Goal: Navigation & Orientation: Find specific page/section

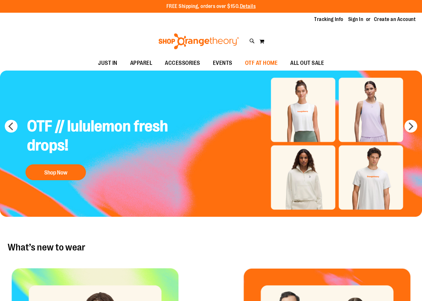
click at [265, 63] on span "OTF AT HOME" at bounding box center [261, 63] width 33 height 14
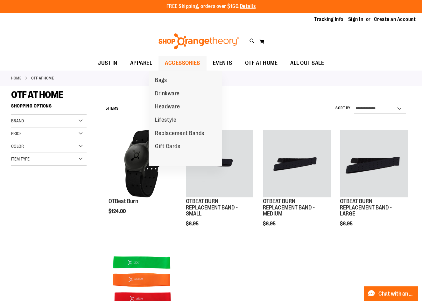
click at [179, 61] on span "ACCESSORIES" at bounding box center [182, 63] width 35 height 14
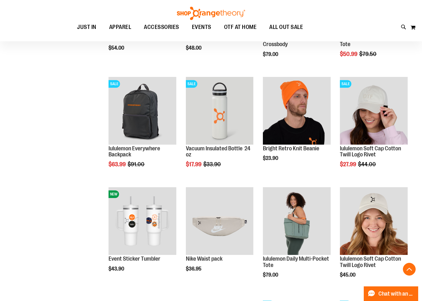
scroll to position [413, 0]
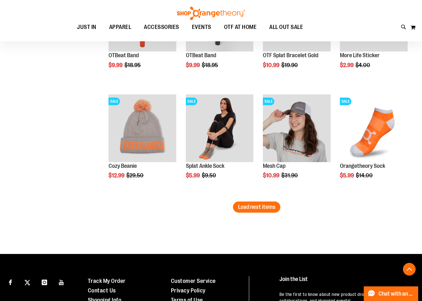
scroll to position [922, 0]
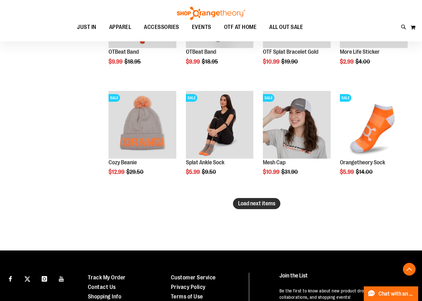
click at [257, 207] on button "Load next items" at bounding box center [256, 203] width 47 height 11
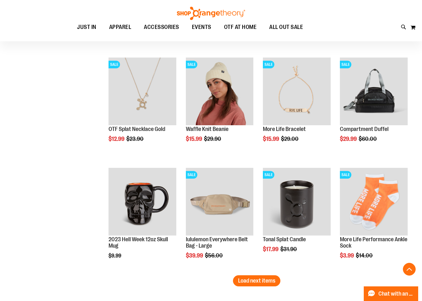
scroll to position [1240, 0]
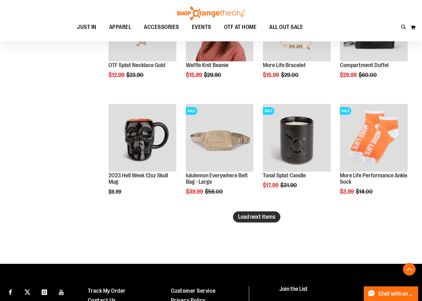
click at [252, 220] on span "Load next items" at bounding box center [256, 217] width 37 height 6
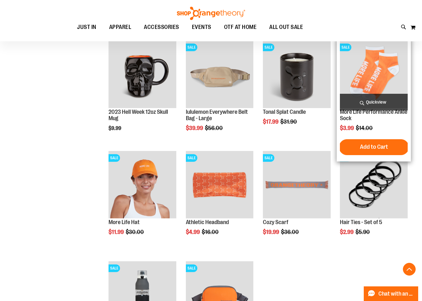
scroll to position [1368, 0]
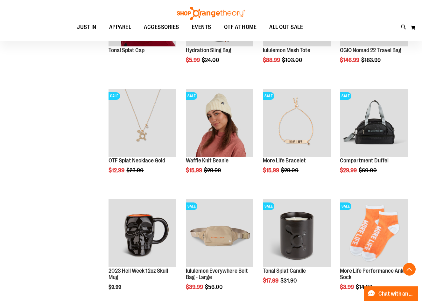
scroll to position [1049, 0]
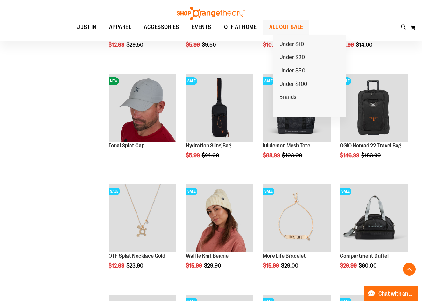
click at [298, 27] on span "ALL OUT SALE" at bounding box center [286, 27] width 34 height 14
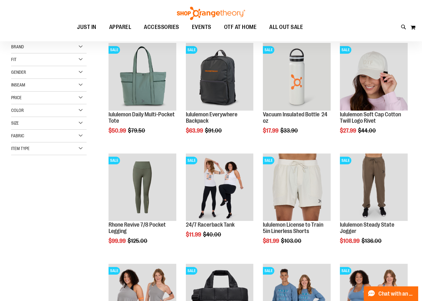
scroll to position [95, 0]
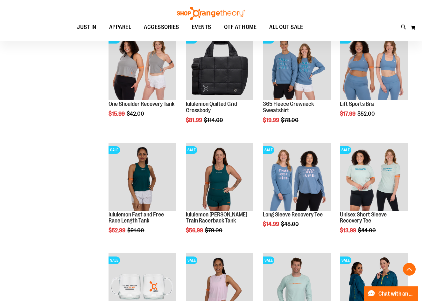
scroll to position [381, 0]
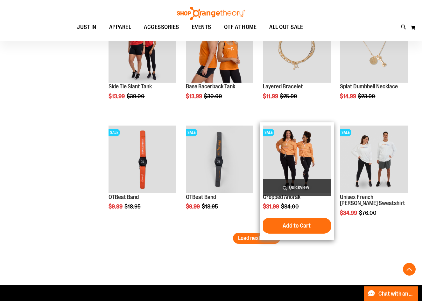
scroll to position [922, 0]
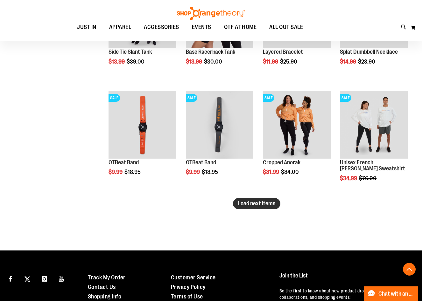
click at [240, 207] on button "Load next items" at bounding box center [256, 203] width 47 height 11
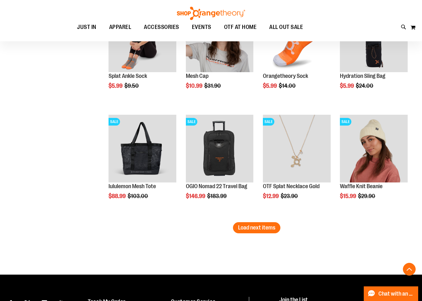
scroll to position [1240, 0]
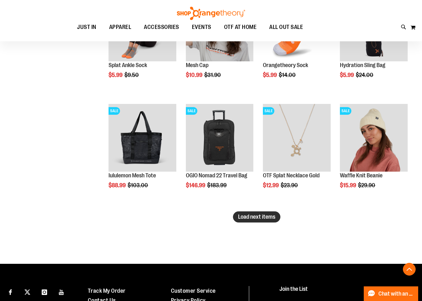
click at [251, 217] on span "Load next items" at bounding box center [256, 217] width 37 height 6
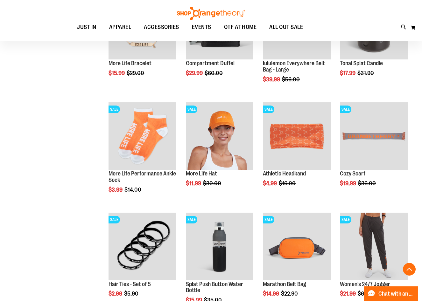
scroll to position [1558, 0]
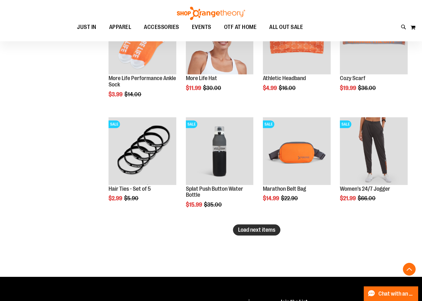
click at [265, 228] on span "Load next items" at bounding box center [256, 230] width 37 height 6
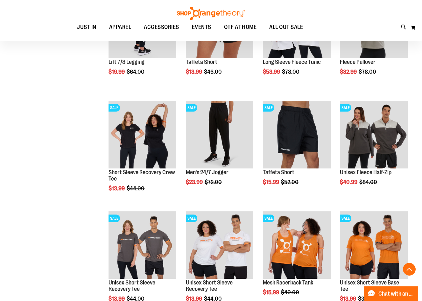
scroll to position [1877, 0]
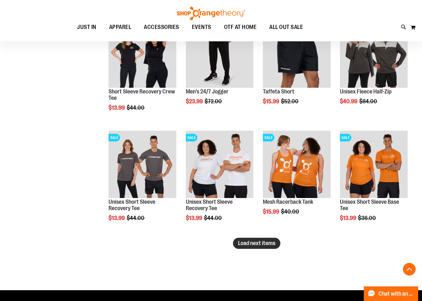
click at [248, 242] on span "Load next items" at bounding box center [256, 243] width 37 height 6
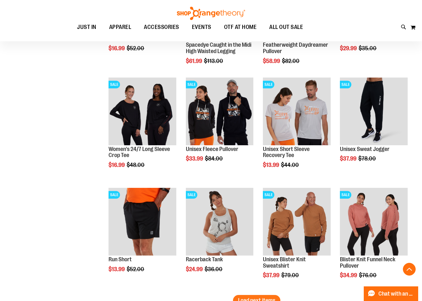
scroll to position [2227, 0]
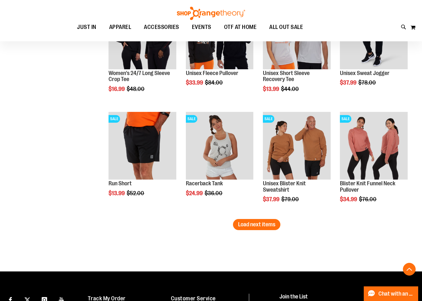
click at [252, 226] on span "Load next items" at bounding box center [256, 224] width 37 height 6
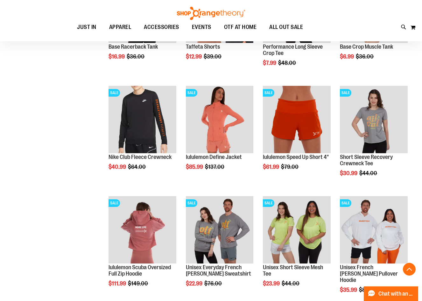
scroll to position [2545, 0]
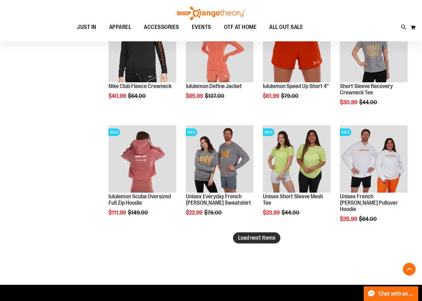
click at [265, 238] on span "Load next items" at bounding box center [256, 238] width 37 height 6
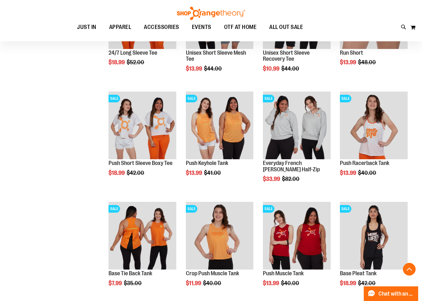
scroll to position [2895, 0]
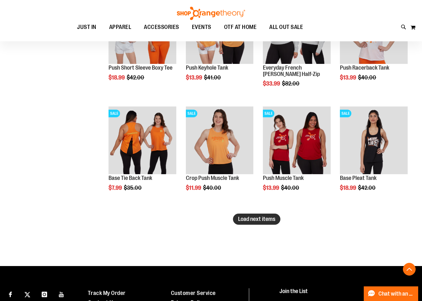
click at [251, 220] on span "Load next items" at bounding box center [256, 219] width 37 height 6
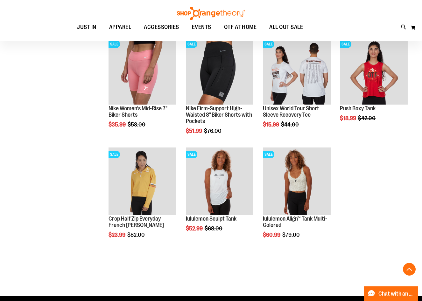
scroll to position [3245, 0]
